Goal: Task Accomplishment & Management: Manage account settings

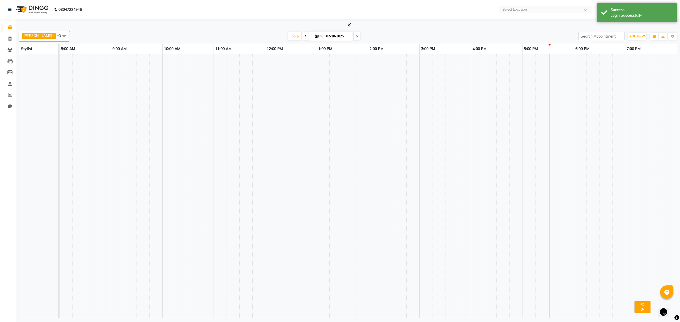
select select "en"
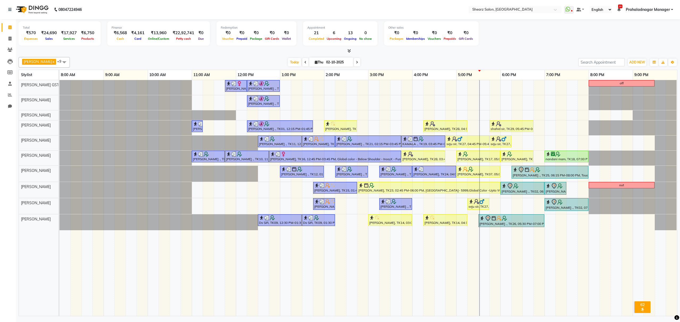
click at [354, 61] on span at bounding box center [357, 62] width 6 height 8
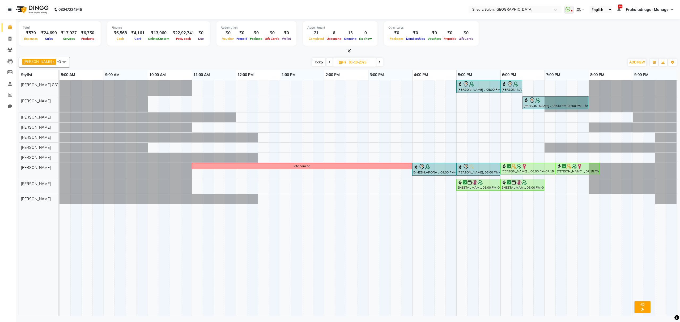
click at [378, 66] on span at bounding box center [379, 62] width 6 height 8
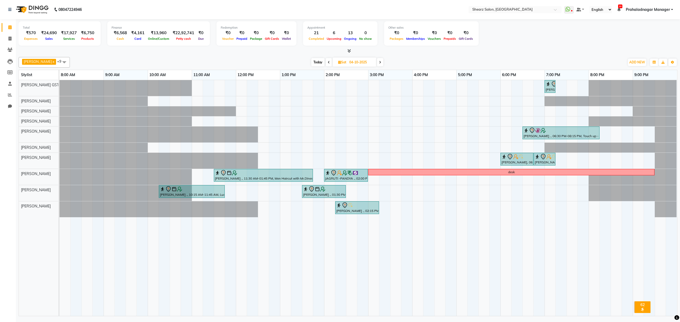
click at [314, 63] on span "Today" at bounding box center [317, 62] width 13 height 8
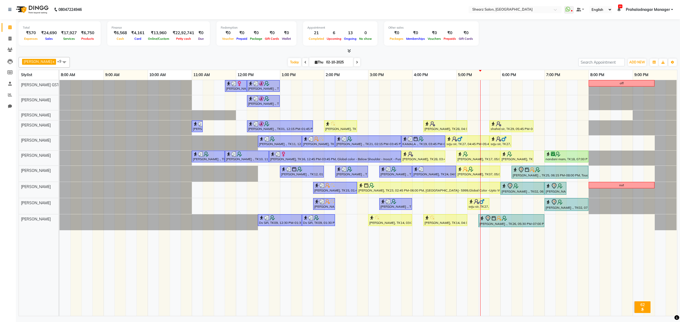
click at [354, 59] on span at bounding box center [357, 62] width 6 height 8
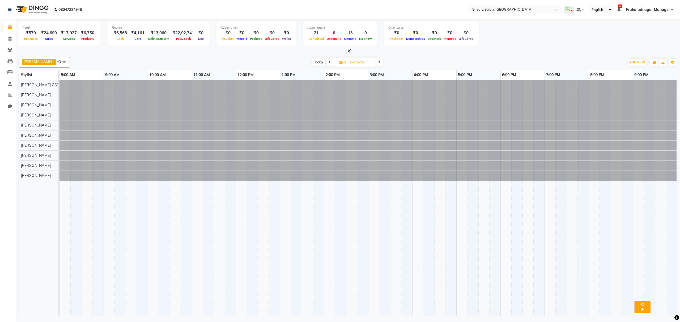
click at [312, 62] on span "Today" at bounding box center [318, 62] width 13 height 8
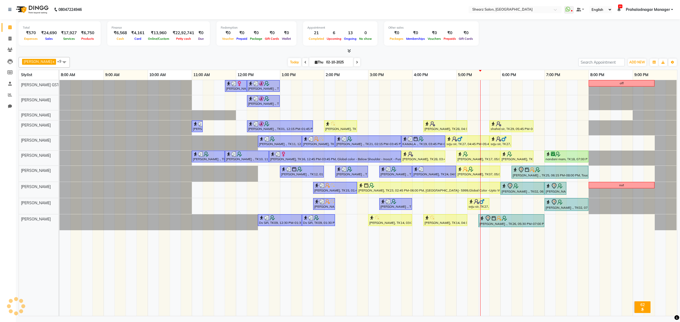
click at [354, 60] on span at bounding box center [357, 62] width 6 height 8
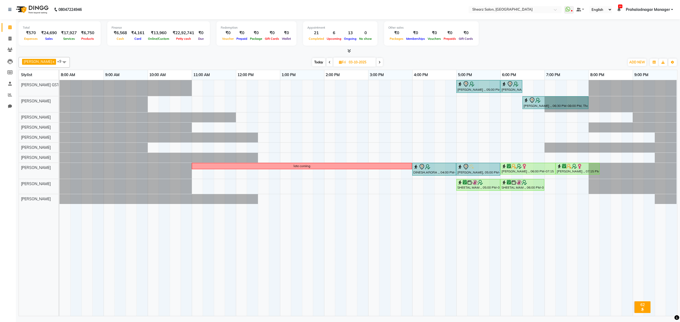
click at [378, 64] on icon at bounding box center [379, 62] width 2 height 3
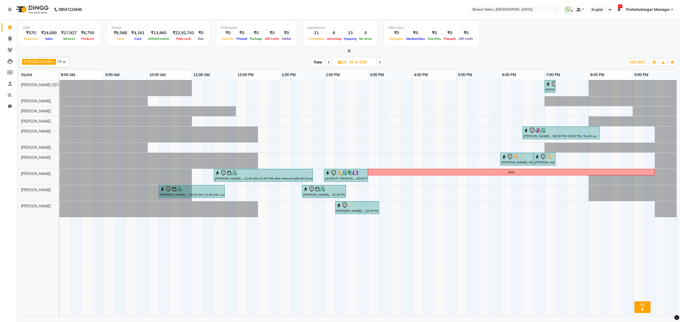
click at [328, 61] on icon at bounding box center [329, 62] width 2 height 3
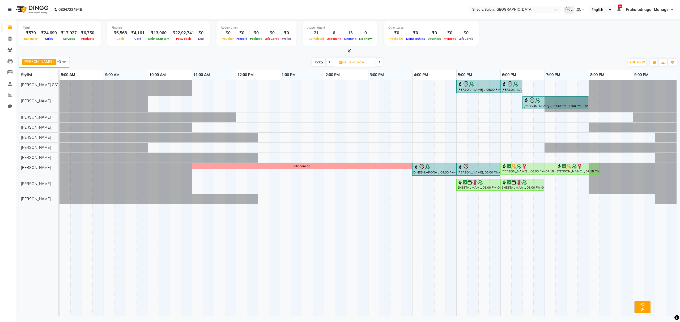
click at [318, 63] on span "Today" at bounding box center [318, 62] width 13 height 8
type input "02-10-2025"
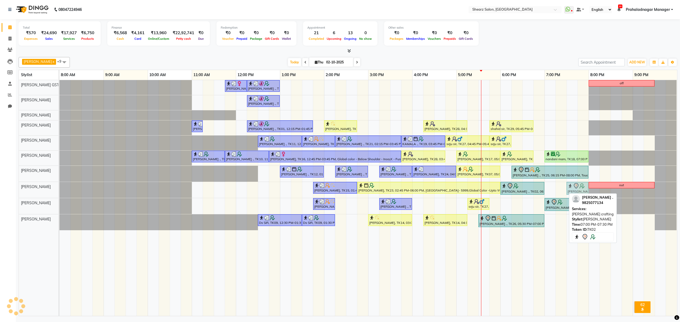
drag, startPoint x: 554, startPoint y: 195, endPoint x: 577, endPoint y: 193, distance: 23.4
click at [577, 193] on div "[PERSON_NAME] x [PERSON_NAME] x [PERSON_NAME] x [PERSON_NAME] x [PERSON_NAME] x…" at bounding box center [348, 185] width 658 height 261
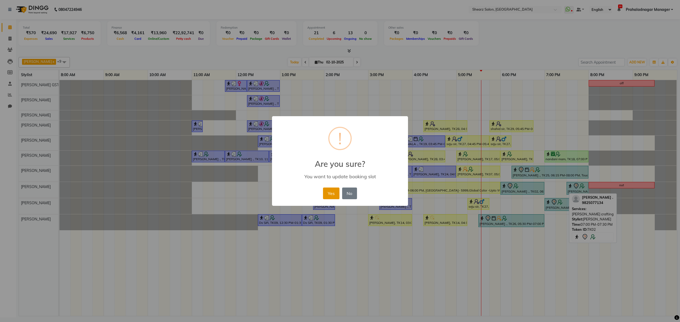
click at [332, 196] on button "Yes" at bounding box center [331, 194] width 16 height 12
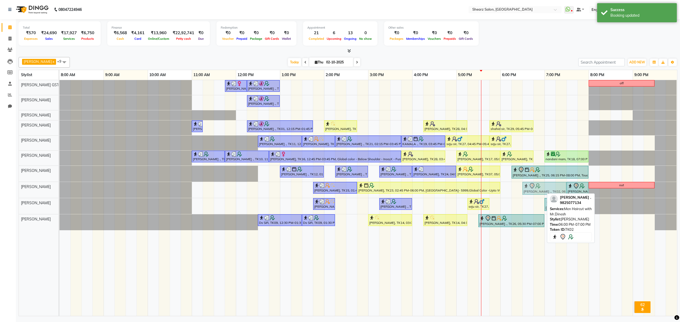
drag, startPoint x: 509, startPoint y: 190, endPoint x: 533, endPoint y: 196, distance: 24.9
click at [59, 196] on div "Ankit Patel, TK15, 01:45 PM-02:45 PM, Men Haircut with Mr.Dinesh (₹976) Dipak K…" at bounding box center [59, 190] width 0 height 16
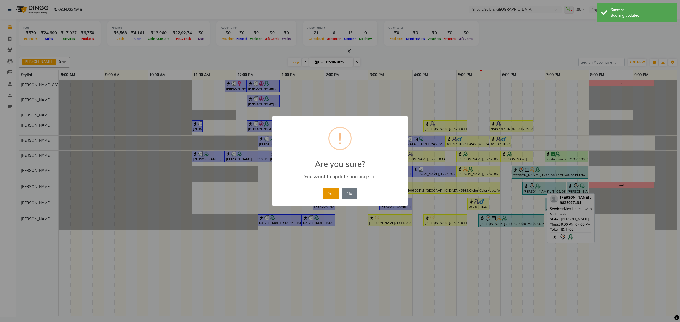
click at [324, 188] on button "Yes" at bounding box center [331, 194] width 16 height 12
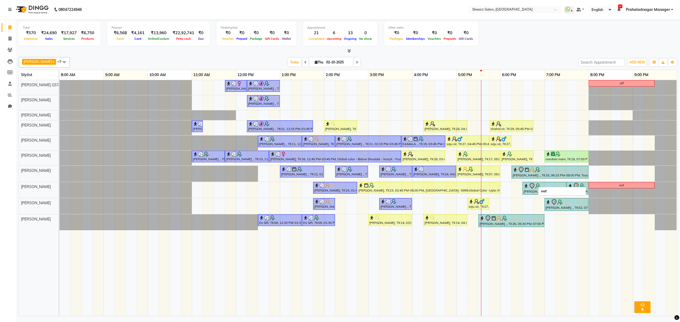
drag, startPoint x: 616, startPoint y: 185, endPoint x: 618, endPoint y: 187, distance: 2.8
click at [618, 187] on div "out" at bounding box center [621, 185] width 65 height 5
drag, startPoint x: 620, startPoint y: 185, endPoint x: 632, endPoint y: 185, distance: 11.7
click at [632, 185] on div "out" at bounding box center [621, 185] width 65 height 5
click at [620, 186] on div "out" at bounding box center [621, 185] width 5 height 5
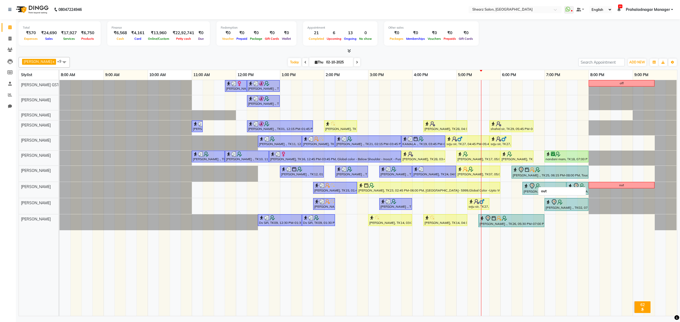
click at [620, 186] on div "out" at bounding box center [621, 185] width 5 height 5
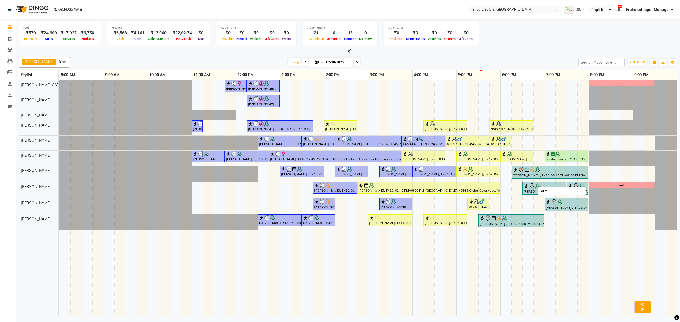
click at [620, 186] on div "out" at bounding box center [621, 185] width 5 height 5
click at [481, 71] on div at bounding box center [481, 71] width 3 height 2
click at [635, 61] on span "ADD NEW" at bounding box center [637, 62] width 16 height 4
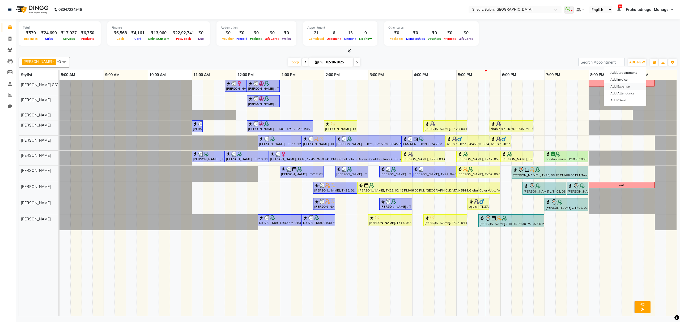
click at [622, 84] on link "Add Expense" at bounding box center [625, 86] width 42 height 7
select select "7286"
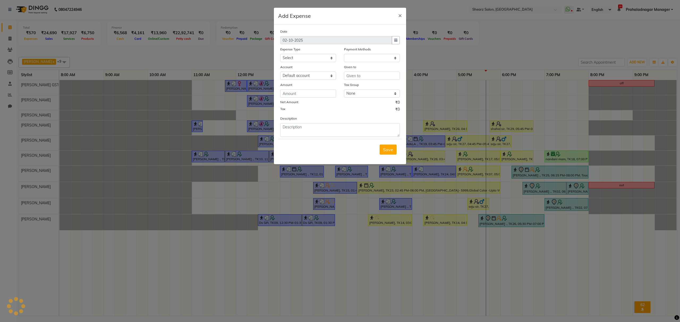
select select "1"
select select "7285"
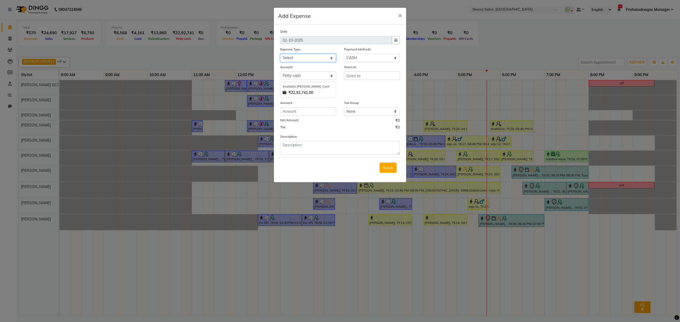
click at [299, 62] on select "Select Advance Salary Bank charges Car maintenance Cash transfer to bank Cash t…" at bounding box center [308, 58] width 56 height 8
select select "10"
click at [280, 54] on select "Select Advance Salary Bank charges Car maintenance Cash transfer to bank Cash t…" at bounding box center [308, 58] width 56 height 8
click at [357, 80] on input "text" at bounding box center [372, 76] width 56 height 8
type input "milk"
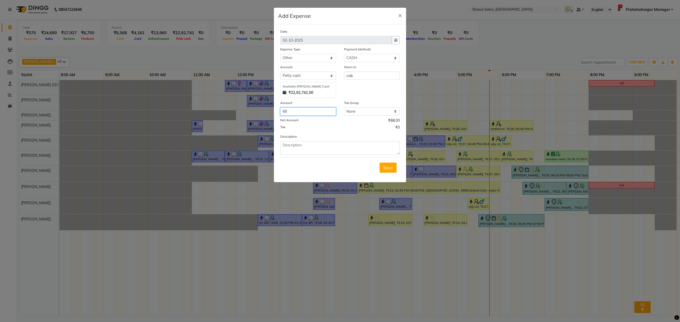
type input "68"
type textarea "Cash paid to buy milk"
drag, startPoint x: 387, startPoint y: 168, endPoint x: 386, endPoint y: 171, distance: 3.0
click at [387, 169] on span "Save" at bounding box center [388, 167] width 10 height 5
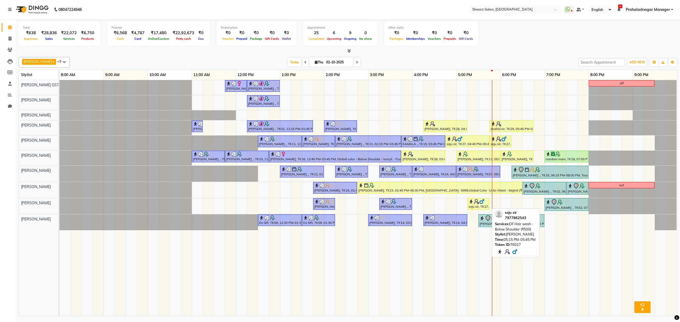
click at [479, 203] on img at bounding box center [481, 201] width 5 height 5
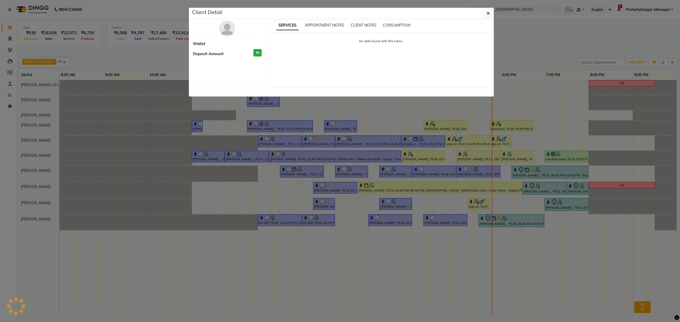
select select "1"
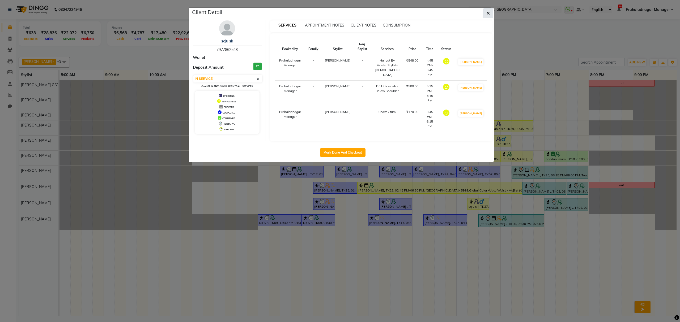
click at [492, 12] on button "button" at bounding box center [488, 13] width 10 height 10
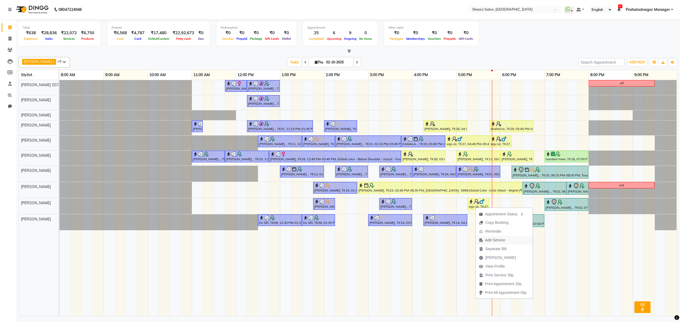
click at [497, 238] on span "Add Service" at bounding box center [495, 241] width 20 height 6
select select "77443"
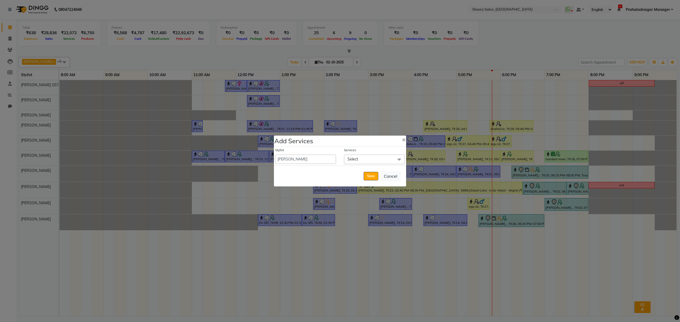
click at [387, 156] on span "Select" at bounding box center [374, 159] width 61 height 9
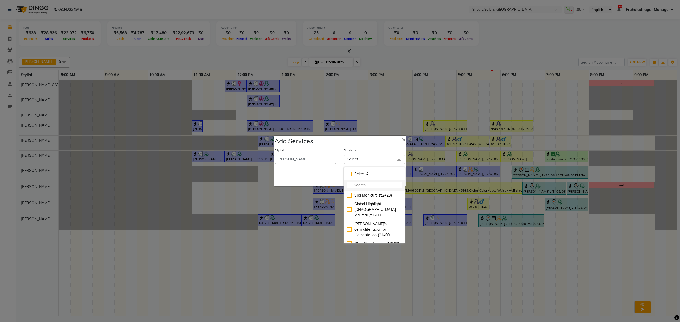
click at [377, 187] on input "multiselect-search" at bounding box center [374, 186] width 55 height 6
type input "df"
click at [377, 199] on div "DF Hair Wash - Upto Waist (₹550)" at bounding box center [374, 198] width 55 height 11
checkbox input "true"
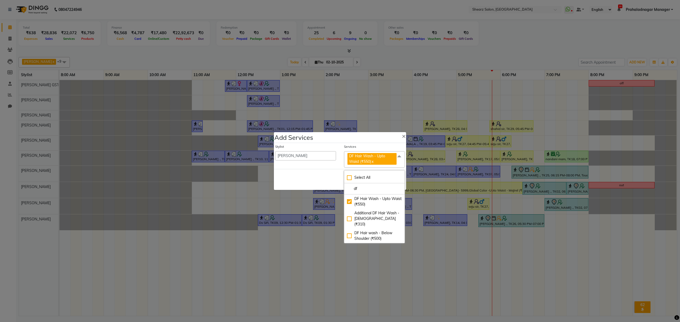
click at [309, 184] on div "Save Cancel" at bounding box center [340, 179] width 132 height 21
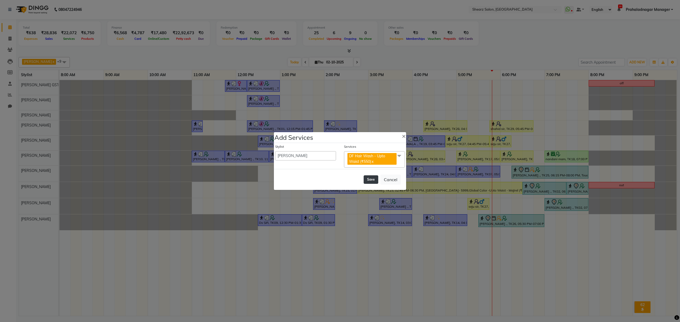
click at [367, 179] on button "Save" at bounding box center [370, 179] width 15 height 8
select select "77813"
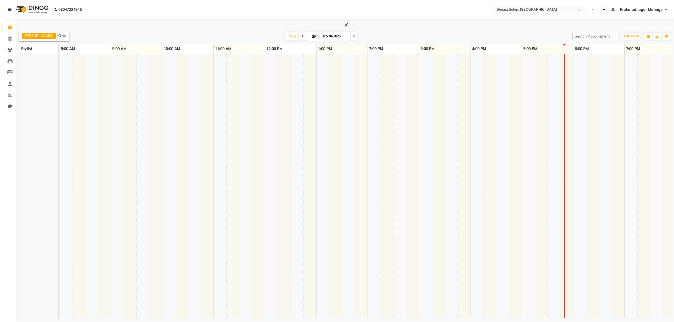
select select "en"
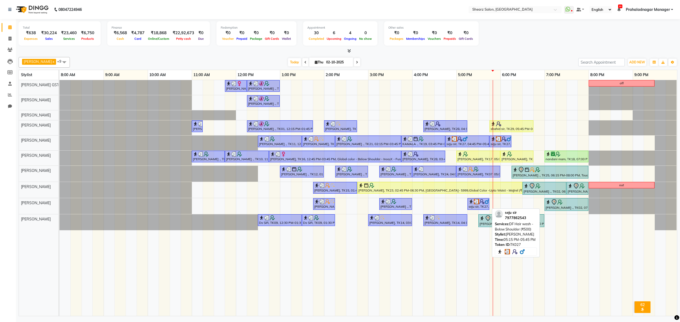
click at [477, 207] on div "seju sir, TK27, 05:15 PM-05:45 PM, [GEOGRAPHIC_DATA] Hair wash - Below Shoulder…" at bounding box center [478, 204] width 21 height 10
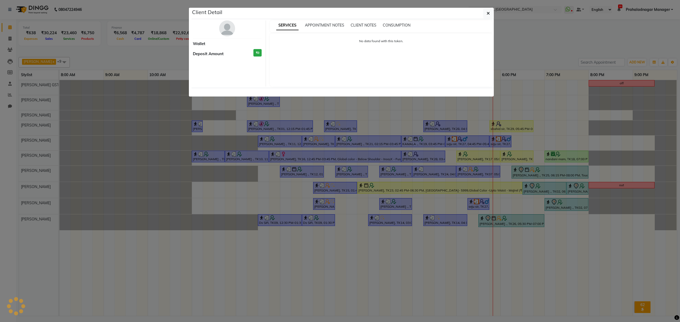
select select "3"
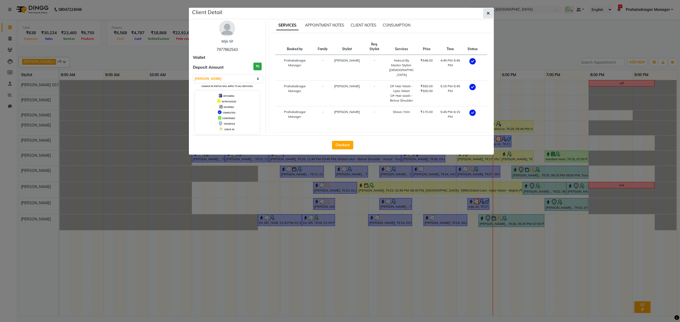
click at [488, 9] on button "button" at bounding box center [488, 13] width 10 height 10
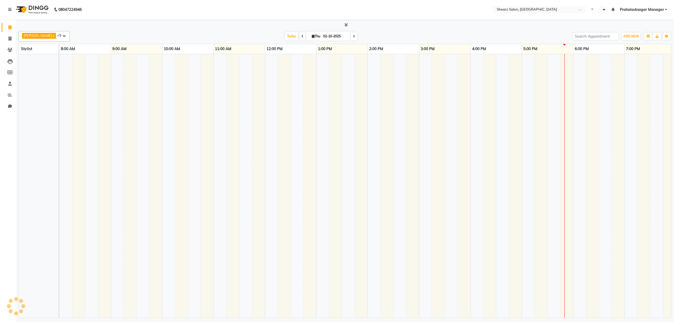
select select "en"
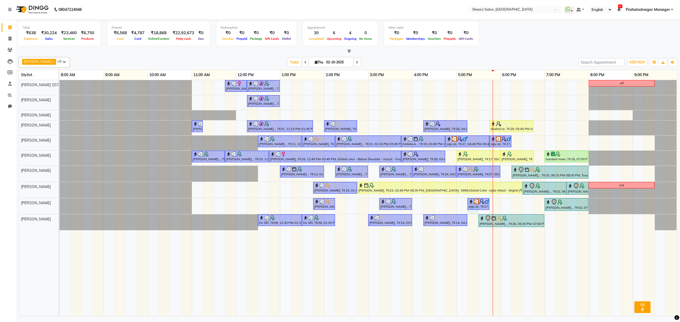
click at [474, 212] on div "Mayuri Joshi, TK16, 11:45 AM-12:15 PM, French gel polish 10 tips (₹1113) Nirali…" at bounding box center [367, 198] width 617 height 236
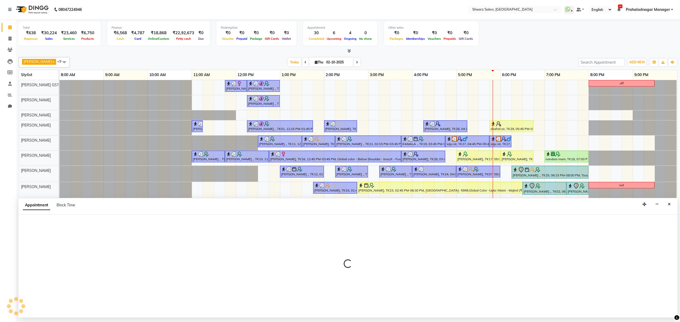
select select "77443"
select select "tentative"
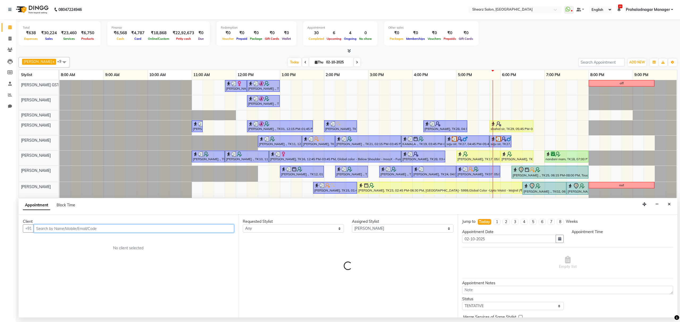
select select "1035"
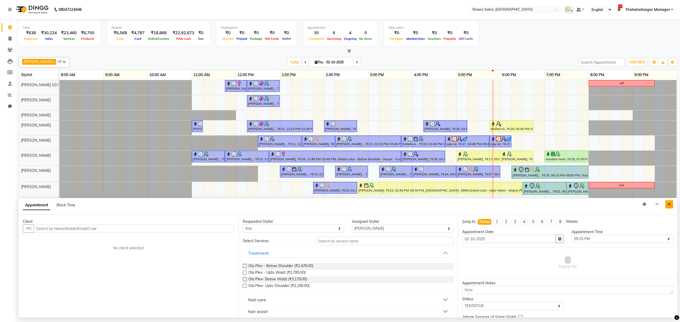
click at [670, 207] on button "Close" at bounding box center [669, 204] width 8 height 8
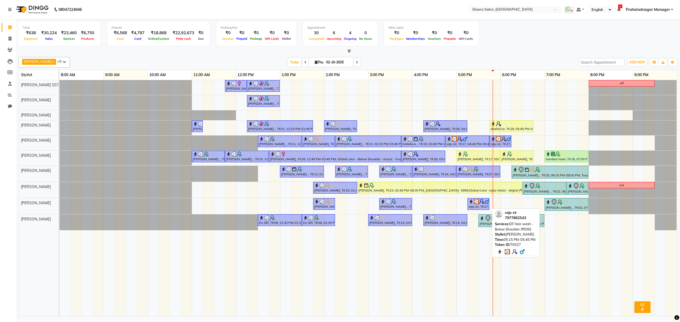
click at [476, 209] on div "seju sir, TK27, 05:15 PM-05:45 PM, [GEOGRAPHIC_DATA] Hair wash - Below Shoulder…" at bounding box center [478, 204] width 21 height 10
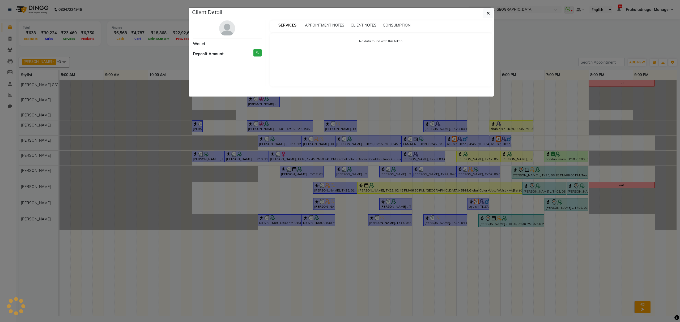
select select "3"
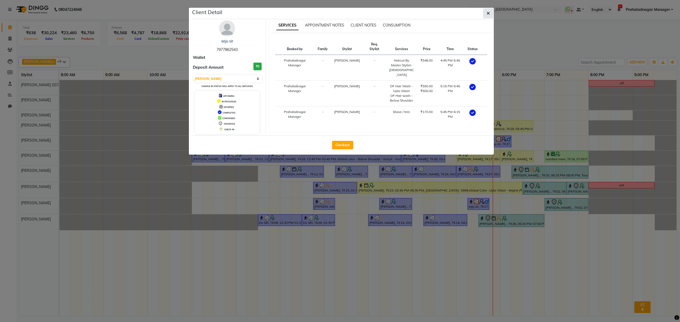
click at [488, 12] on icon "button" at bounding box center [487, 13] width 3 height 4
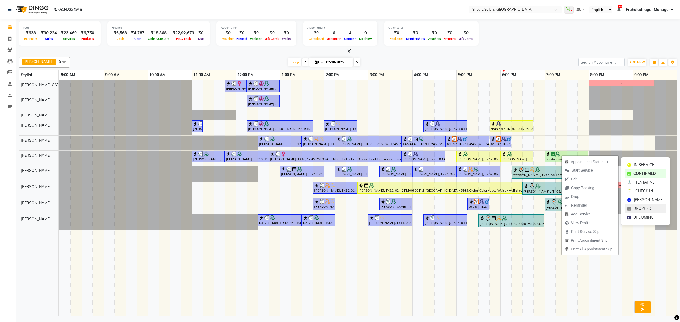
click at [648, 205] on div "DROPPED" at bounding box center [645, 208] width 40 height 9
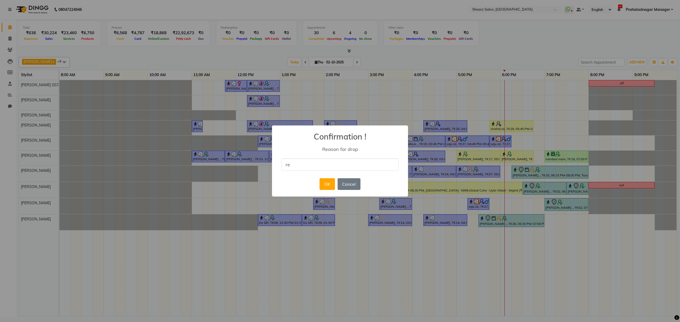
type input "Reschedule"
click at [328, 182] on button "OK" at bounding box center [326, 184] width 15 height 12
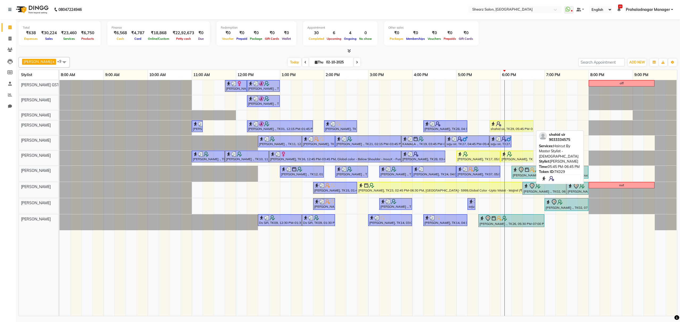
click at [511, 125] on div at bounding box center [511, 123] width 42 height 5
select select "1"
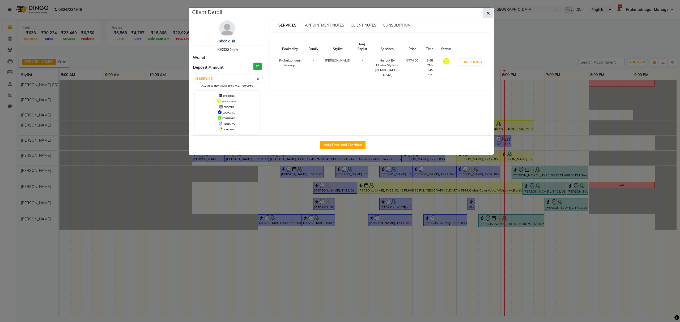
click at [489, 14] on button "button" at bounding box center [488, 13] width 10 height 10
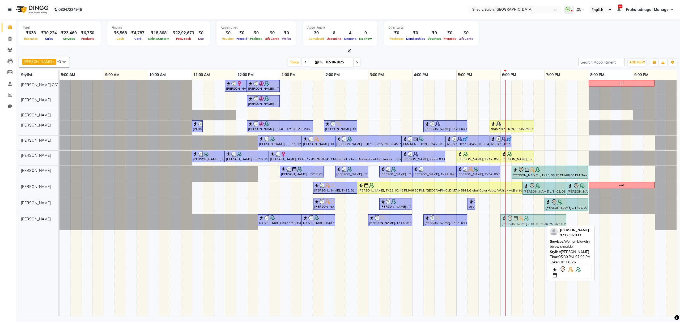
drag, startPoint x: 513, startPoint y: 219, endPoint x: 539, endPoint y: 219, distance: 25.5
click at [59, 219] on div "Ds SIR, TK09, 12:30 PM-01:30 PM, Haircut By Master Stylist- Male Ds SIR, TK09, …" at bounding box center [59, 222] width 0 height 16
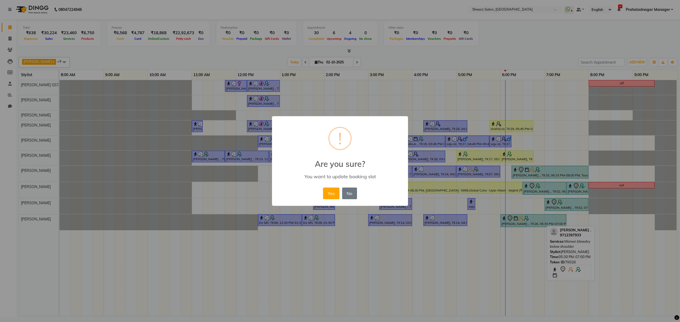
click at [329, 193] on button "Yes" at bounding box center [331, 194] width 16 height 12
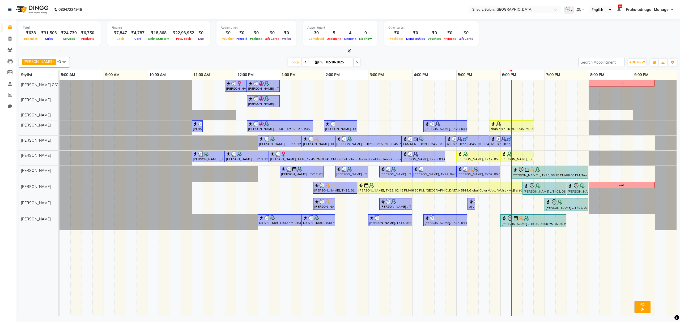
click at [304, 63] on icon at bounding box center [305, 62] width 2 height 3
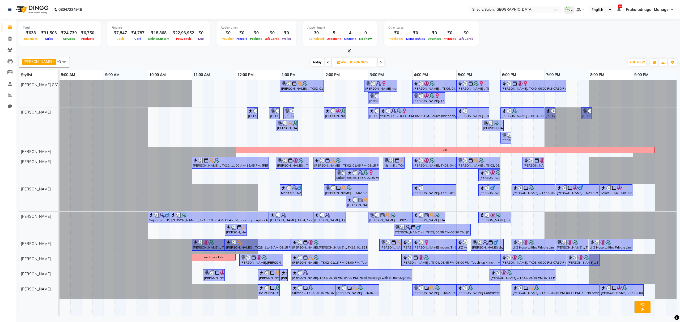
click at [325, 62] on span at bounding box center [328, 62] width 6 height 8
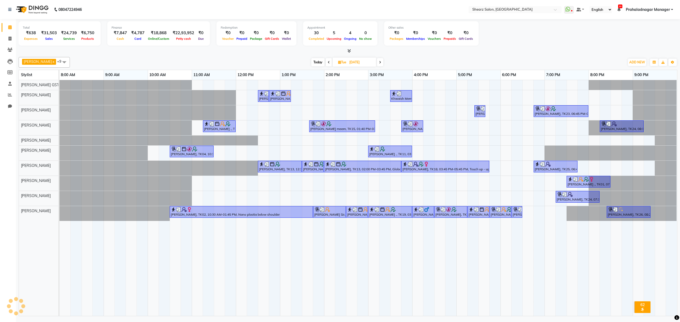
click at [328, 62] on icon at bounding box center [329, 62] width 2 height 3
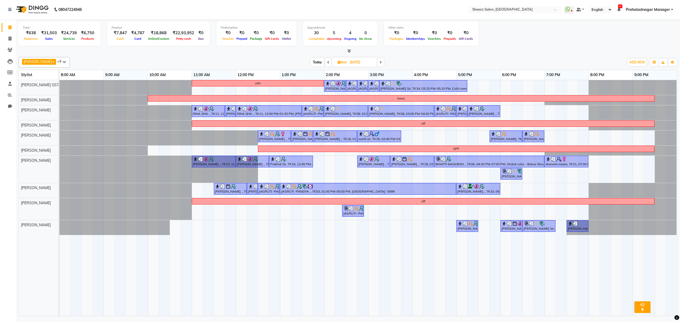
click at [379, 64] on span at bounding box center [380, 62] width 6 height 8
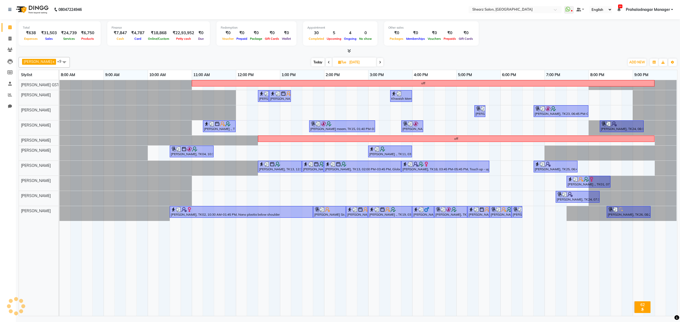
click at [379, 64] on span at bounding box center [380, 62] width 6 height 8
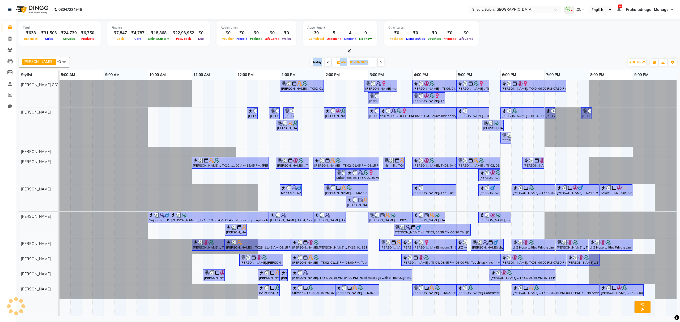
click at [379, 64] on span at bounding box center [380, 62] width 6 height 8
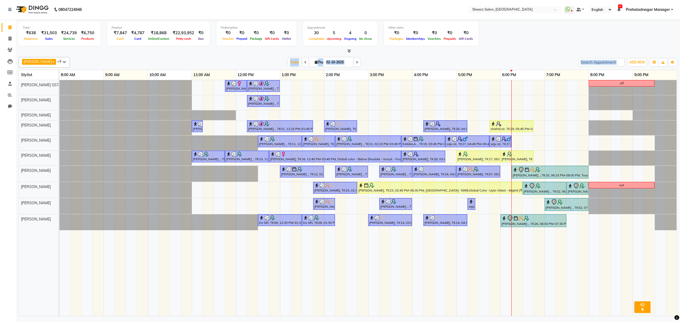
click at [356, 63] on icon at bounding box center [357, 62] width 2 height 3
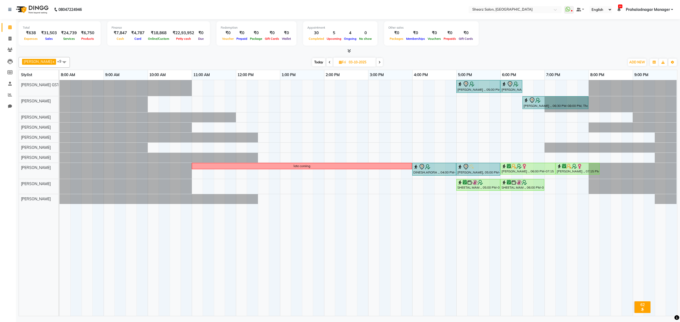
click at [317, 63] on span "Today" at bounding box center [318, 62] width 13 height 8
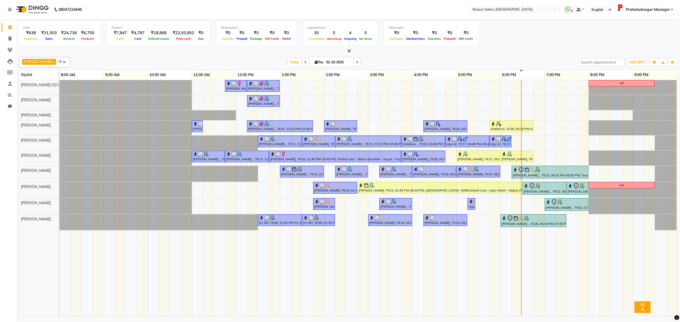
click at [354, 60] on span at bounding box center [357, 62] width 6 height 8
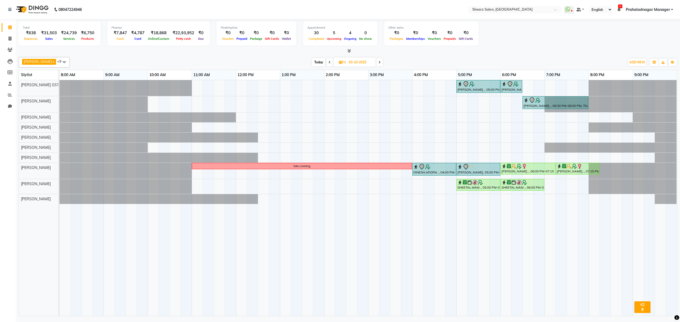
click at [317, 59] on span "Today" at bounding box center [318, 62] width 13 height 8
type input "02-10-2025"
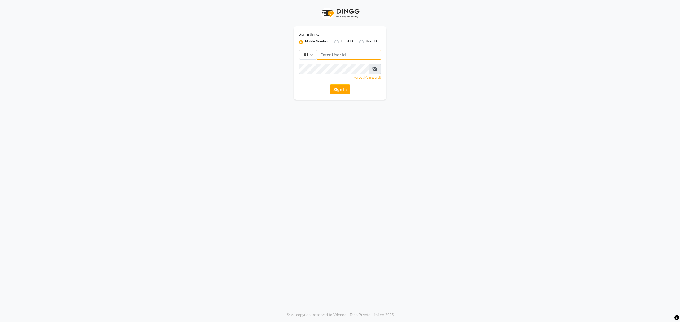
type input "9104334891"
drag, startPoint x: 338, startPoint y: 42, endPoint x: 336, endPoint y: 51, distance: 9.8
click at [341, 42] on label "Email ID" at bounding box center [347, 42] width 12 height 6
click at [341, 42] on input "Email ID" at bounding box center [342, 40] width 3 height 3
radio input "true"
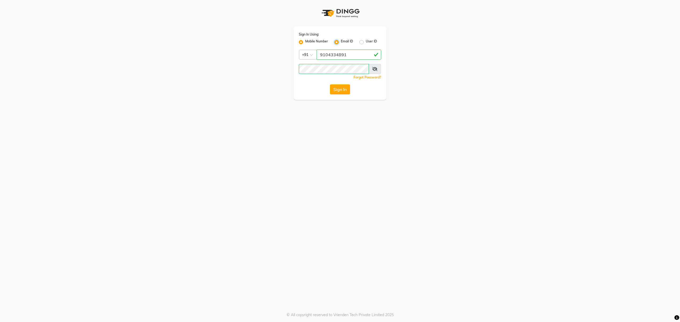
radio input "false"
click at [303, 46] on div "Sign In Using: Mobile Number Email ID User ID Remember me Forgot Password? Sign…" at bounding box center [339, 63] width 93 height 74
click at [305, 41] on label "Mobile Number" at bounding box center [316, 42] width 23 height 6
click at [305, 41] on input "Mobile Number" at bounding box center [306, 40] width 3 height 3
radio input "true"
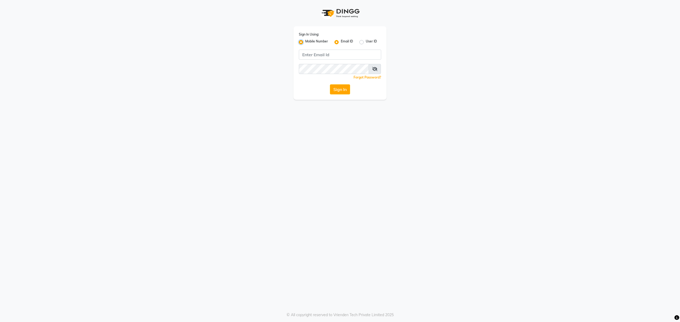
radio input "false"
click at [323, 57] on input "Username" at bounding box center [348, 55] width 64 height 10
click at [343, 86] on button "Sign In" at bounding box center [340, 89] width 20 height 10
click at [340, 91] on button "Sign In" at bounding box center [340, 89] width 20 height 10
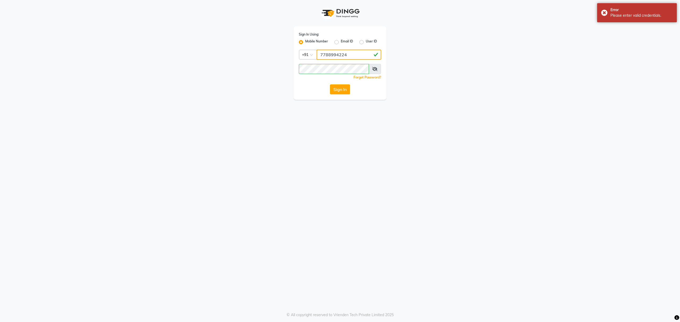
click at [337, 51] on input "7788994224" at bounding box center [348, 55] width 64 height 10
type input "9104334891"
click at [342, 84] on button "Sign In" at bounding box center [340, 89] width 20 height 10
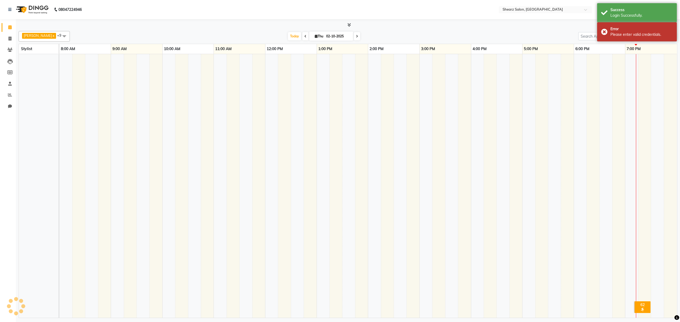
select select "en"
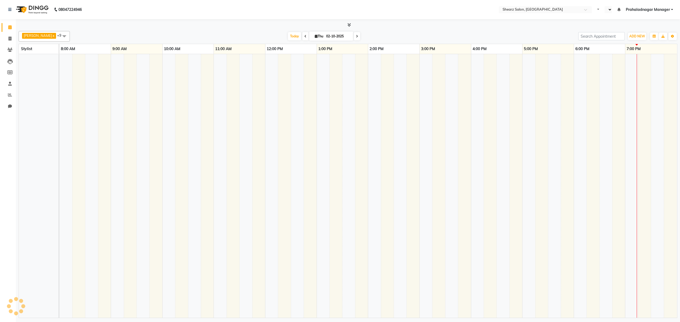
select select "en"
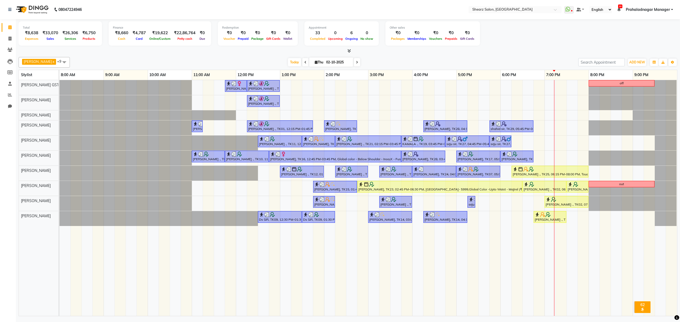
click at [122, 55] on div "[PERSON_NAME] x [PERSON_NAME] x [PERSON_NAME] x [PERSON_NAME] x [PERSON_NAME] x…" at bounding box center [348, 185] width 658 height 261
click at [57, 64] on span "+9" at bounding box center [61, 61] width 9 height 5
click at [41, 114] on div "[PERSON_NAME]" at bounding box center [43, 111] width 45 height 6
checkbox input "false"
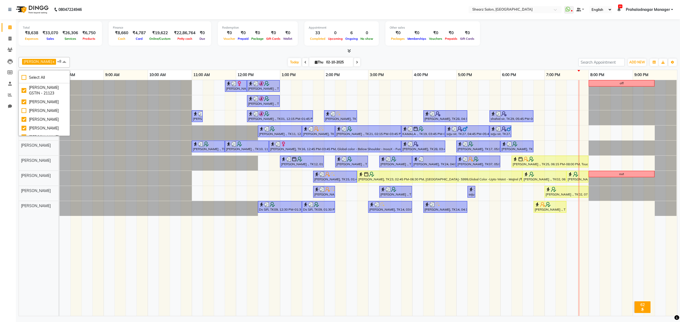
drag, startPoint x: 87, startPoint y: 294, endPoint x: 86, endPoint y: 272, distance: 21.3
click at [86, 286] on td at bounding box center [86, 198] width 11 height 236
click at [356, 62] on icon at bounding box center [357, 62] width 2 height 3
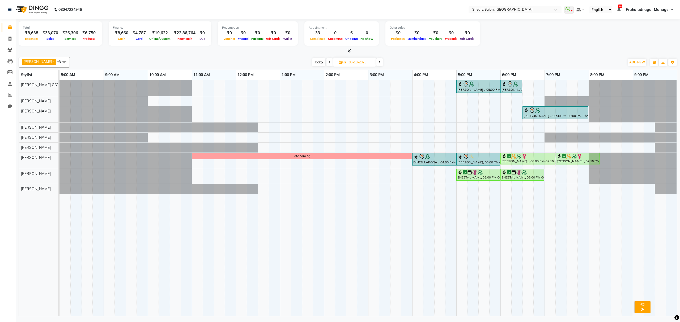
click at [378, 61] on icon at bounding box center [379, 62] width 2 height 3
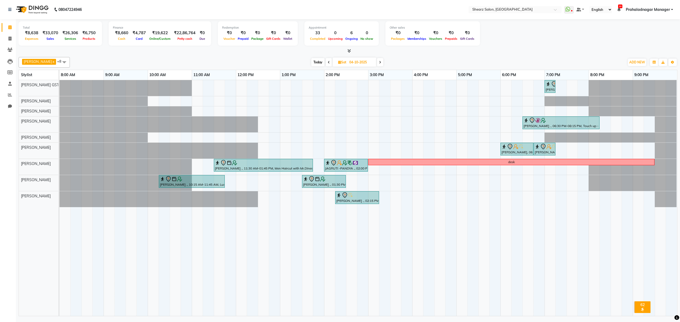
click at [379, 64] on icon at bounding box center [380, 62] width 2 height 3
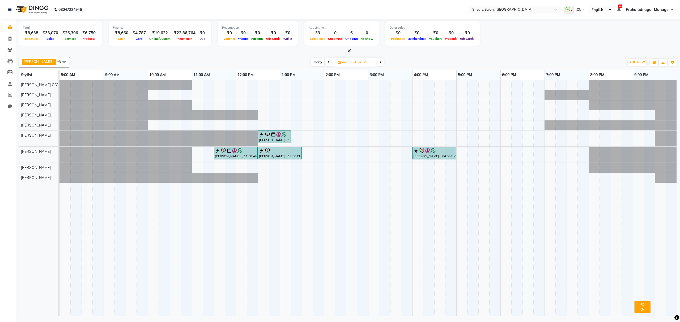
click at [379, 64] on icon at bounding box center [380, 62] width 2 height 3
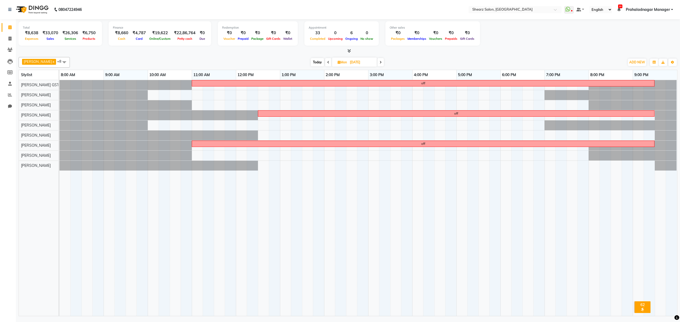
click at [316, 62] on span "Today" at bounding box center [317, 62] width 13 height 8
type input "02-10-2025"
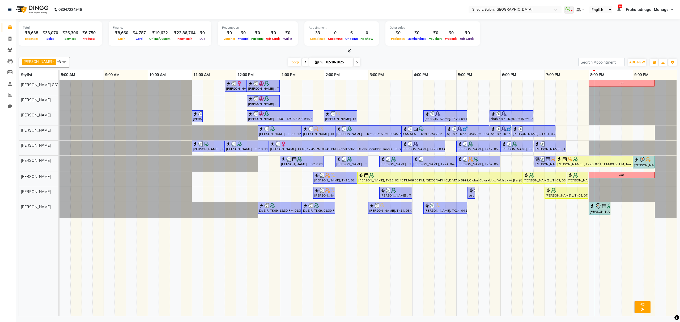
click at [670, 8] on link "Prahaladnagar Manager" at bounding box center [648, 10] width 47 height 6
click at [651, 38] on link "Sign out" at bounding box center [645, 36] width 49 height 8
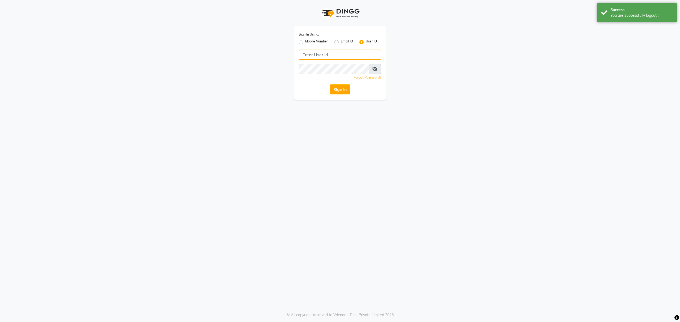
type input "9104334891"
click at [305, 41] on label "Mobile Number" at bounding box center [316, 42] width 23 height 6
click at [305, 41] on input "Mobile Number" at bounding box center [306, 40] width 3 height 3
radio input "true"
radio input "false"
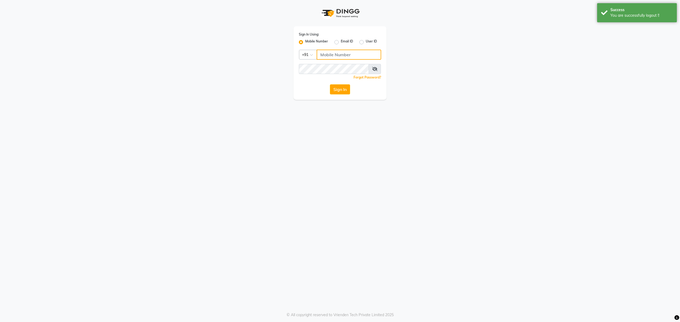
click at [330, 55] on input "Username" at bounding box center [348, 55] width 64 height 10
type input "7788994224"
click at [347, 91] on button "Sign In" at bounding box center [340, 89] width 20 height 10
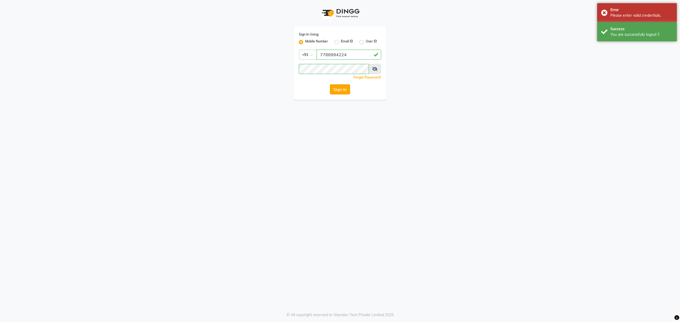
click at [347, 91] on button "Sign In" at bounding box center [340, 89] width 20 height 10
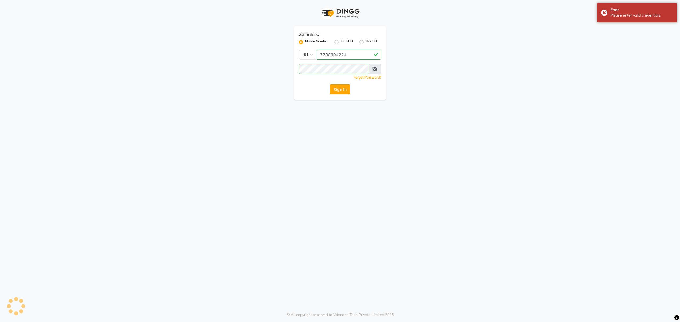
click at [339, 91] on button "Sign In" at bounding box center [340, 89] width 20 height 10
click at [342, 41] on label "Email ID" at bounding box center [347, 42] width 12 height 6
click at [342, 41] on input "Email ID" at bounding box center [342, 40] width 3 height 3
radio input "true"
radio input "false"
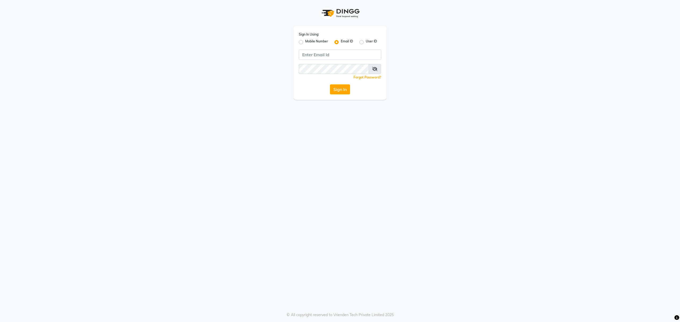
click at [342, 39] on label "Email ID" at bounding box center [347, 42] width 12 height 6
click at [342, 39] on input "Email ID" at bounding box center [342, 40] width 3 height 3
click at [339, 42] on div "Email ID" at bounding box center [343, 42] width 19 height 6
click at [341, 40] on label "Email ID" at bounding box center [347, 42] width 12 height 6
click at [341, 40] on input "Email ID" at bounding box center [342, 40] width 3 height 3
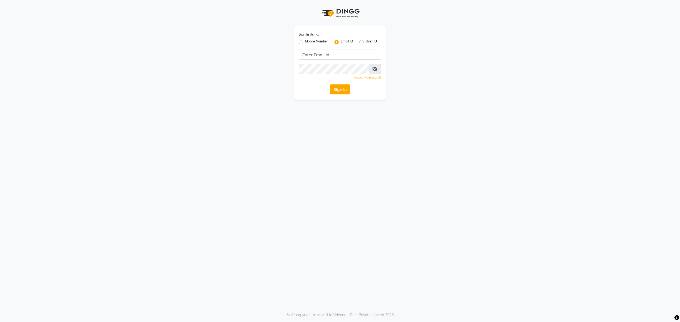
click at [347, 42] on label "Email ID" at bounding box center [347, 42] width 12 height 6
click at [344, 42] on input "Email ID" at bounding box center [342, 40] width 3 height 3
click at [351, 42] on label "Email ID" at bounding box center [347, 42] width 12 height 6
click at [344, 42] on input "Email ID" at bounding box center [342, 40] width 3 height 3
click at [352, 39] on label "Email ID" at bounding box center [347, 42] width 12 height 6
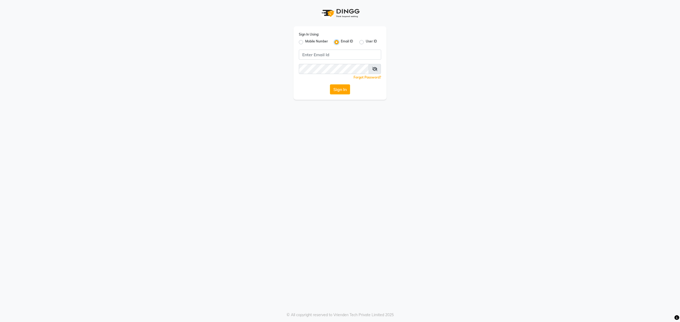
click at [344, 39] on input "Email ID" at bounding box center [342, 40] width 3 height 3
click at [352, 39] on label "Email ID" at bounding box center [347, 42] width 12 height 6
click at [344, 39] on input "Email ID" at bounding box center [342, 40] width 3 height 3
click at [352, 41] on label "Email ID" at bounding box center [347, 42] width 12 height 6
click at [344, 41] on input "Email ID" at bounding box center [342, 40] width 3 height 3
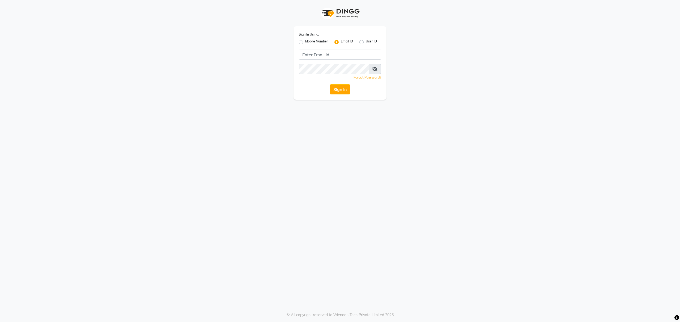
click at [352, 41] on label "Email ID" at bounding box center [347, 42] width 12 height 6
click at [344, 41] on input "Email ID" at bounding box center [342, 40] width 3 height 3
click at [352, 41] on label "Email ID" at bounding box center [347, 42] width 12 height 6
click at [344, 41] on input "Email ID" at bounding box center [342, 40] width 3 height 3
click at [308, 40] on label "Mobile Number" at bounding box center [316, 42] width 23 height 6
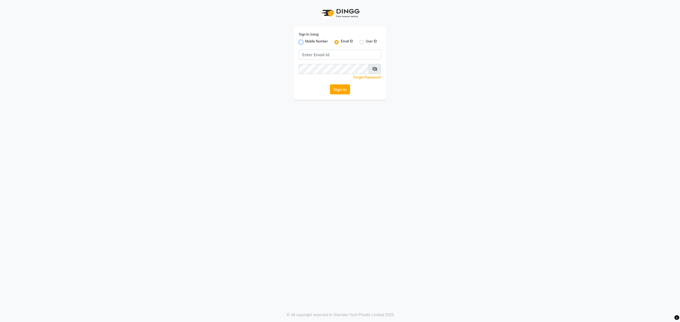
click at [308, 40] on input "Mobile Number" at bounding box center [306, 40] width 3 height 3
radio input "true"
radio input "false"
click at [331, 50] on input "Username" at bounding box center [348, 55] width 64 height 10
type input "9104334891"
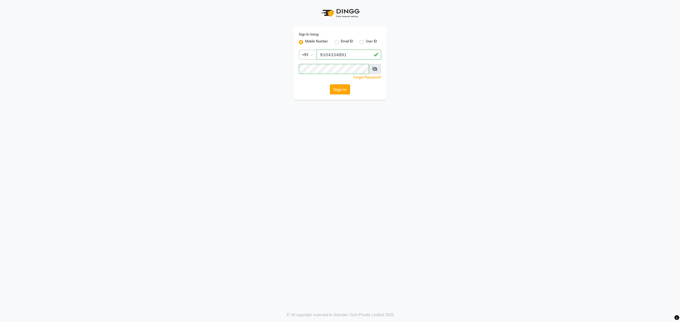
click at [347, 91] on button "Sign In" at bounding box center [340, 89] width 20 height 10
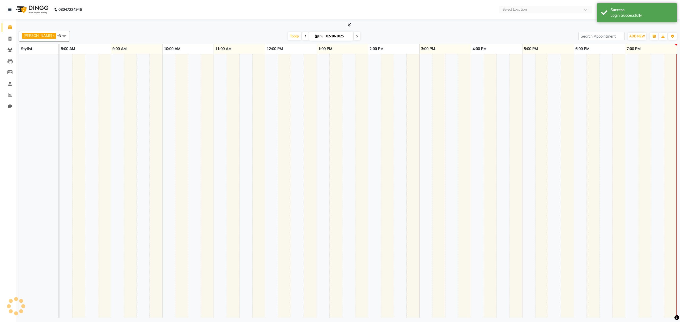
select select "en"
